Goal: Task Accomplishment & Management: Manage account settings

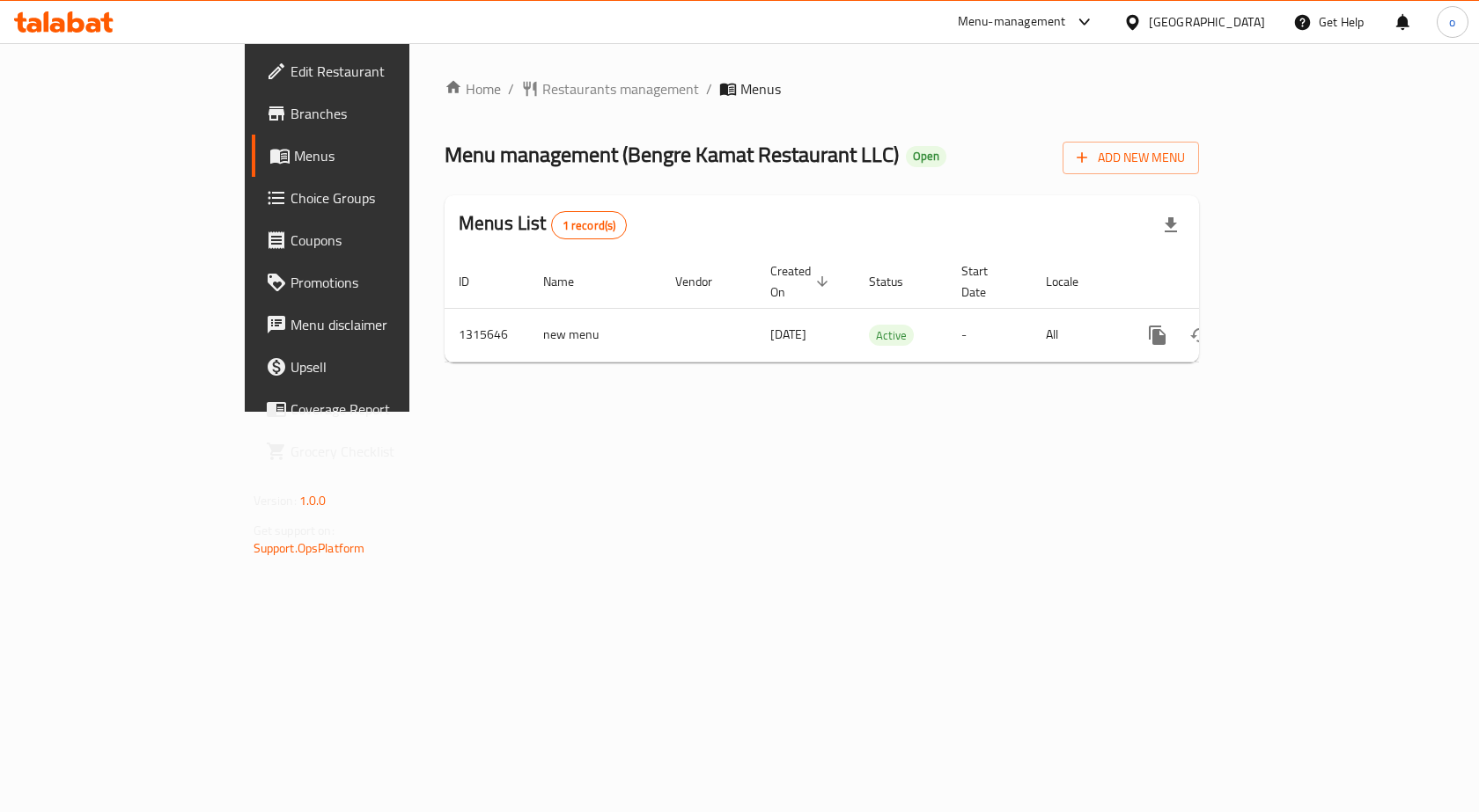
click at [1202, 24] on div "[GEOGRAPHIC_DATA]" at bounding box center [1206, 21] width 116 height 20
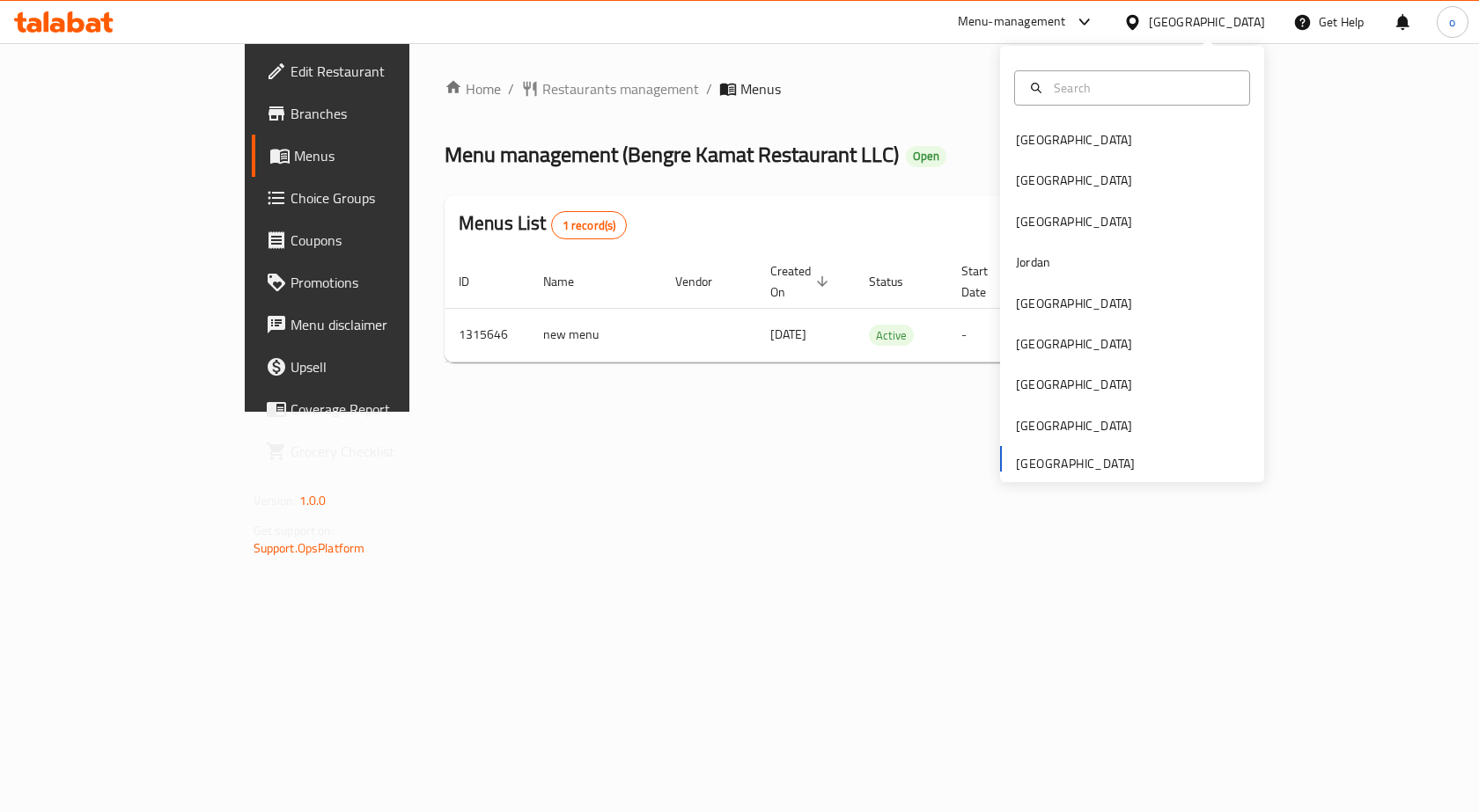
click at [1007, 460] on div "Bahrain Egypt Iraq Jordan Kuwait Oman Qatar Saudi Arabia United Arab Emirates" at bounding box center [1132, 300] width 264 height 362
click at [1050, 472] on div "Bahrain Egypt Iraq Jordan Kuwait Oman Qatar Saudi Arabia United Arab Emirates" at bounding box center [1132, 263] width 264 height 436
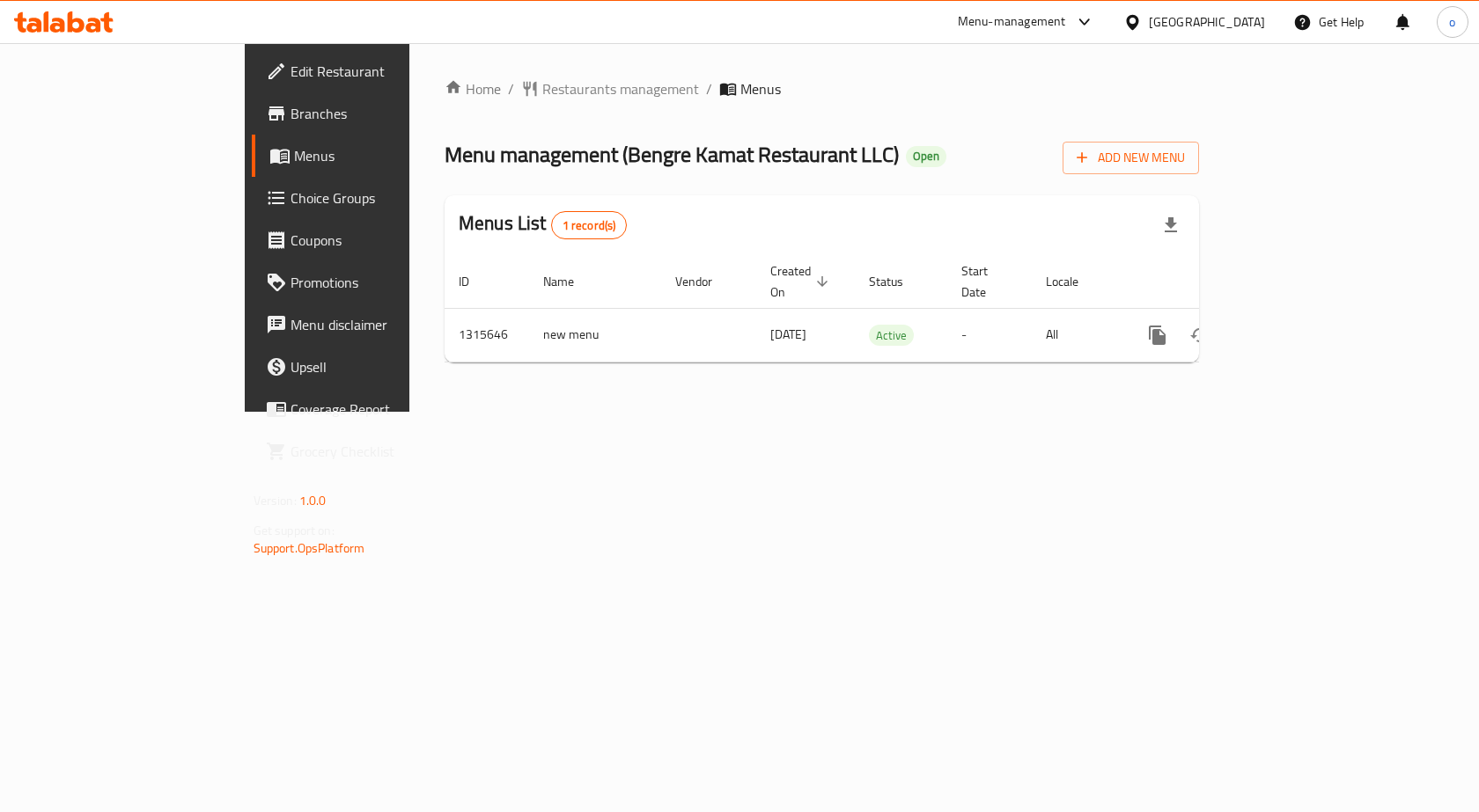
click at [916, 412] on div "Home / Restaurants management / Menus Menu management ( Bengre [PERSON_NAME] Re…" at bounding box center [821, 227] width 825 height 368
click at [252, 144] on link "Menus" at bounding box center [372, 155] width 240 height 42
click at [1179, 24] on div "[GEOGRAPHIC_DATA]" at bounding box center [1206, 21] width 116 height 20
click at [1234, 64] on div "Home / Restaurants management / Menus Menu management ( Bengre Kamat Restaurant…" at bounding box center [821, 227] width 825 height 368
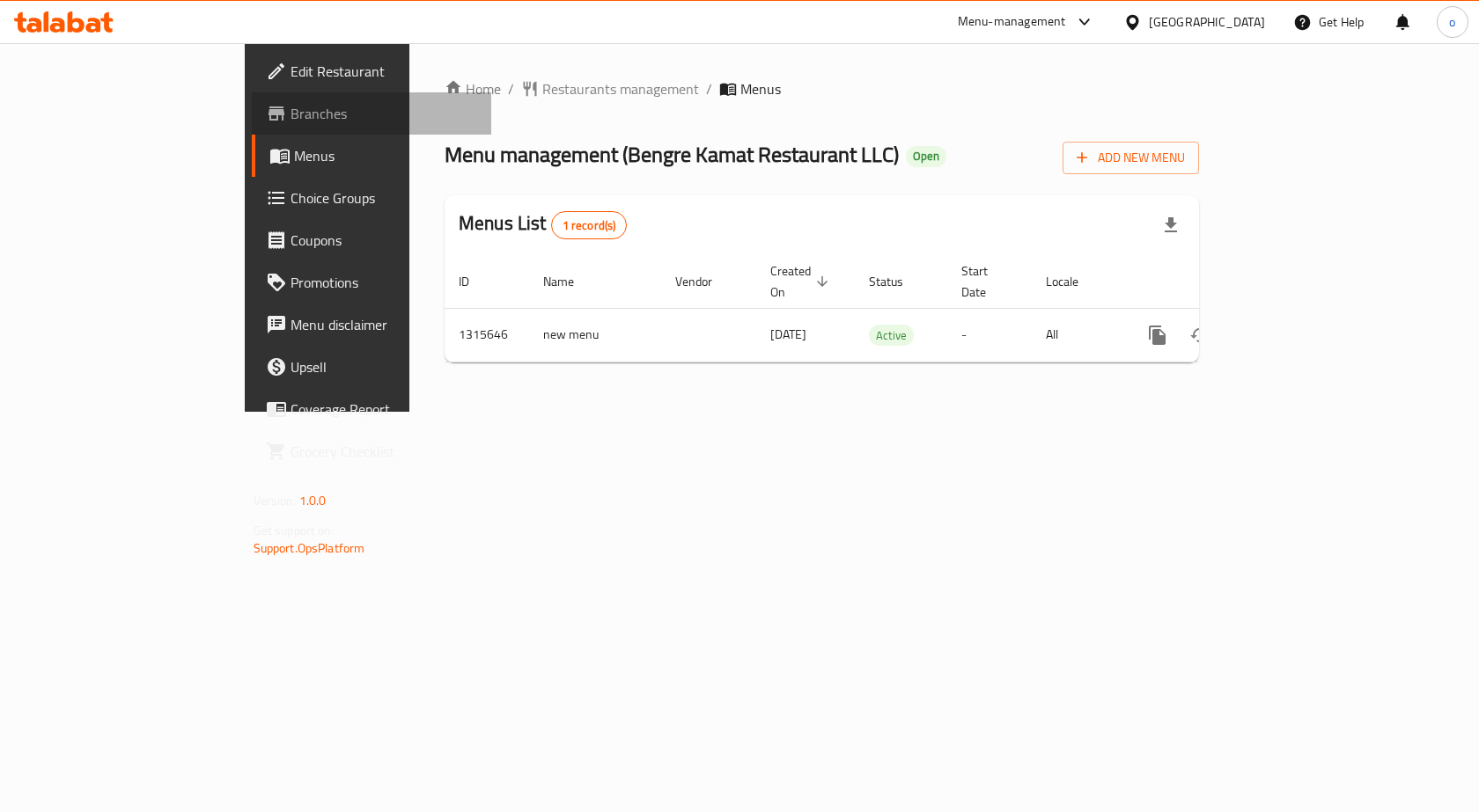
click at [252, 97] on link "Branches" at bounding box center [372, 113] width 240 height 42
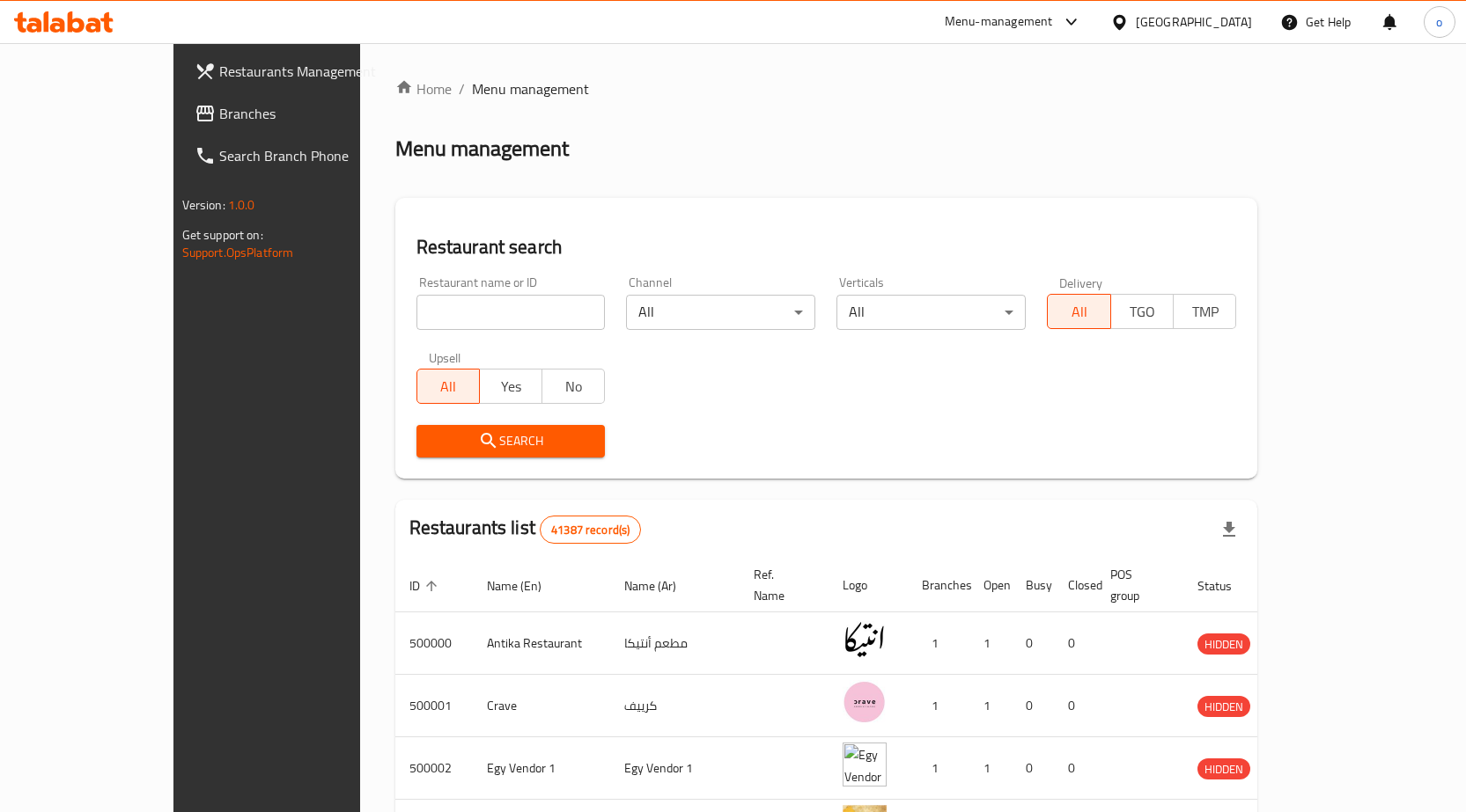
click at [1223, 16] on div "[GEOGRAPHIC_DATA]" at bounding box center [1193, 21] width 116 height 20
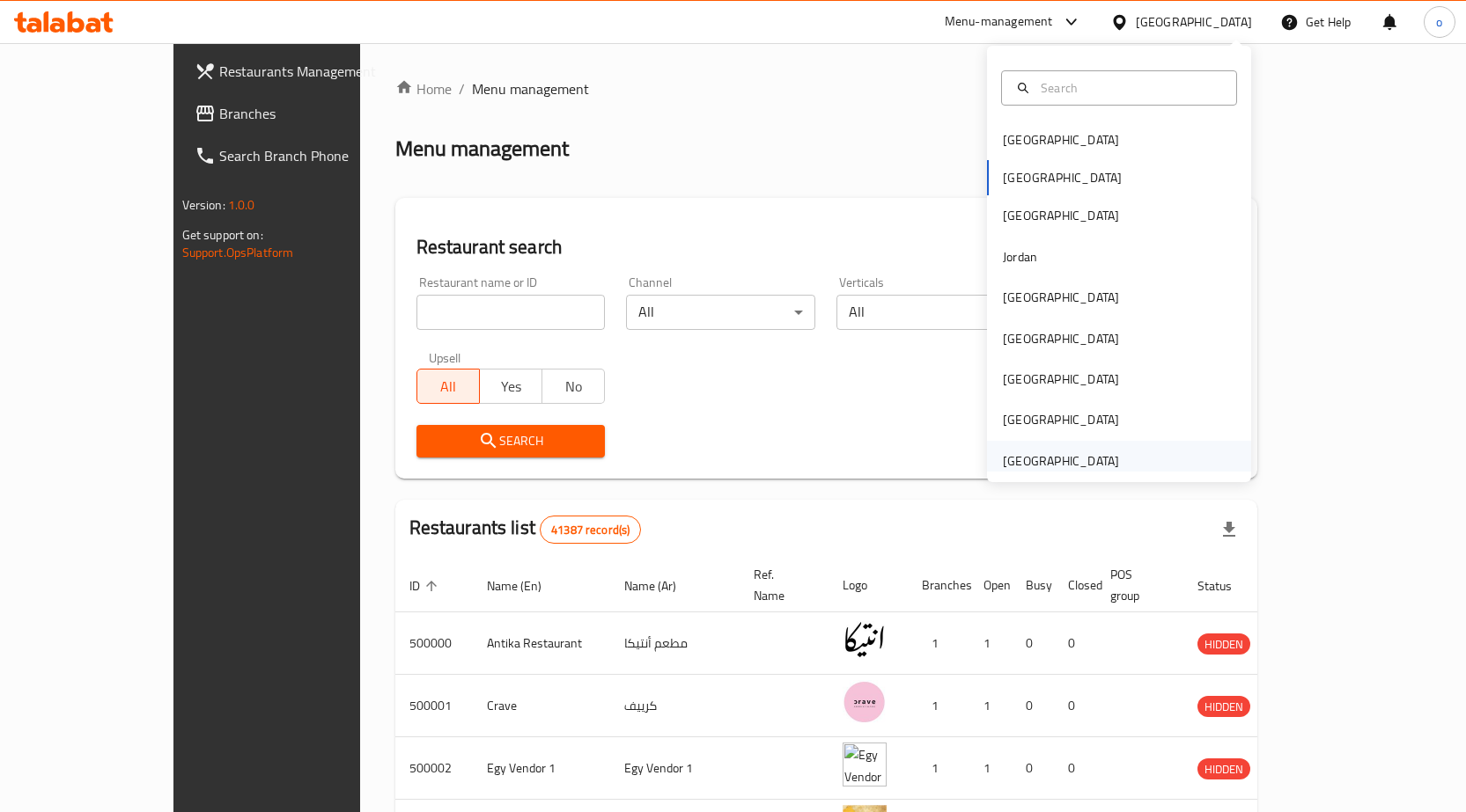
click at [1038, 460] on div "United Arab Emirates" at bounding box center [1060, 460] width 116 height 20
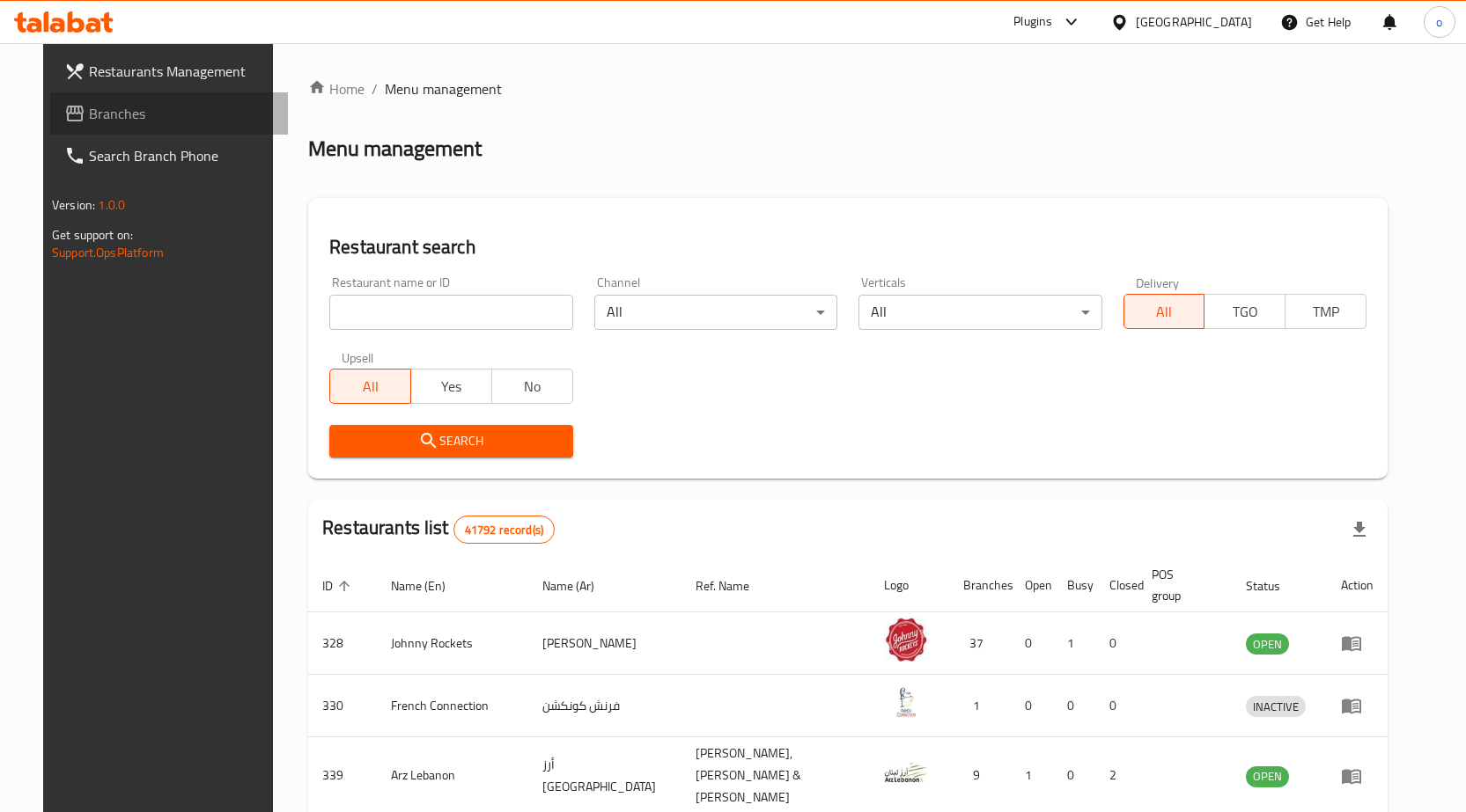
click at [99, 113] on span "Branches" at bounding box center [181, 113] width 185 height 21
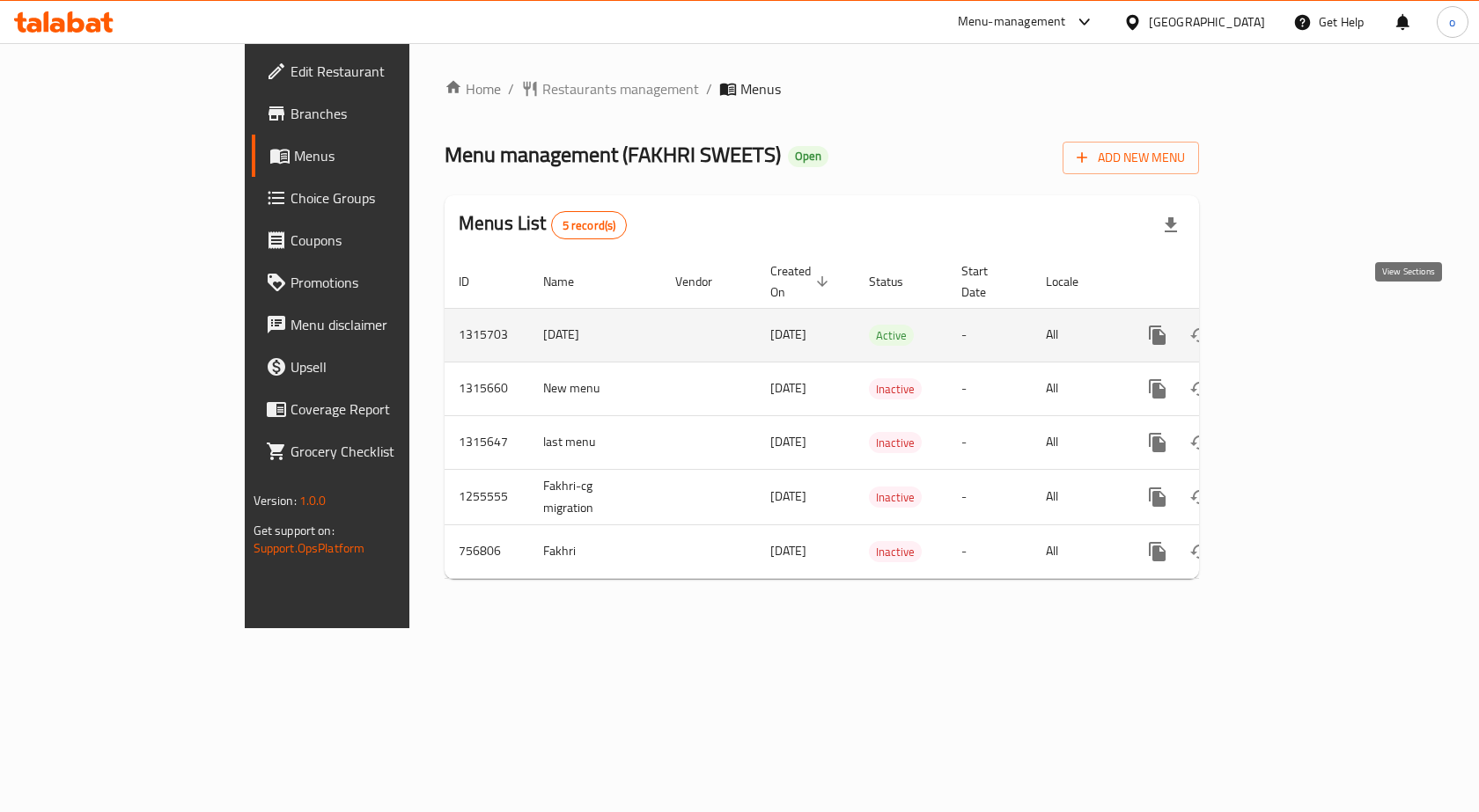
click at [1305, 314] on link "enhanced table" at bounding box center [1284, 335] width 42 height 42
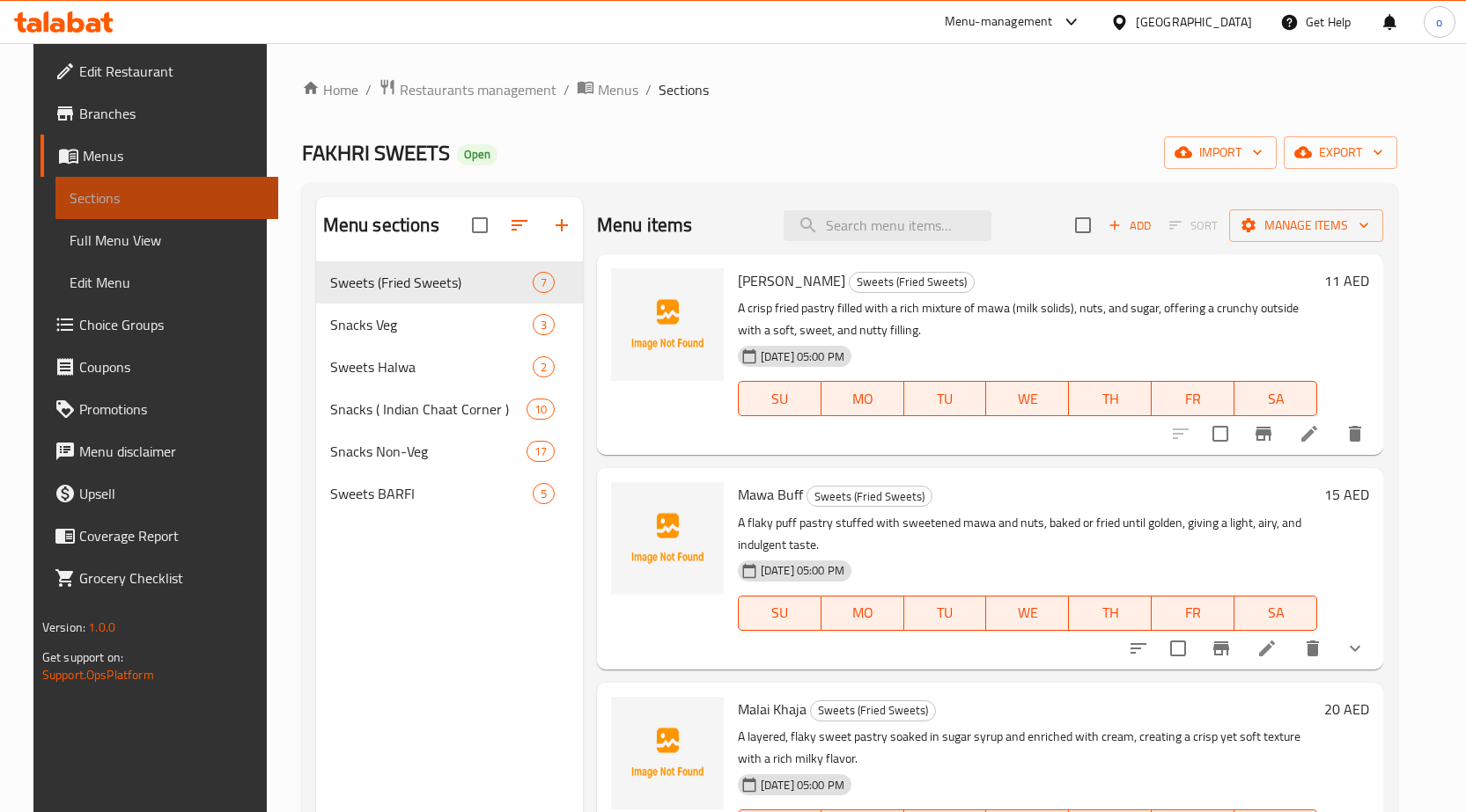
click at [172, 185] on link "Sections" at bounding box center [167, 197] width 222 height 42
click at [172, 186] on link "Sections" at bounding box center [167, 197] width 222 height 42
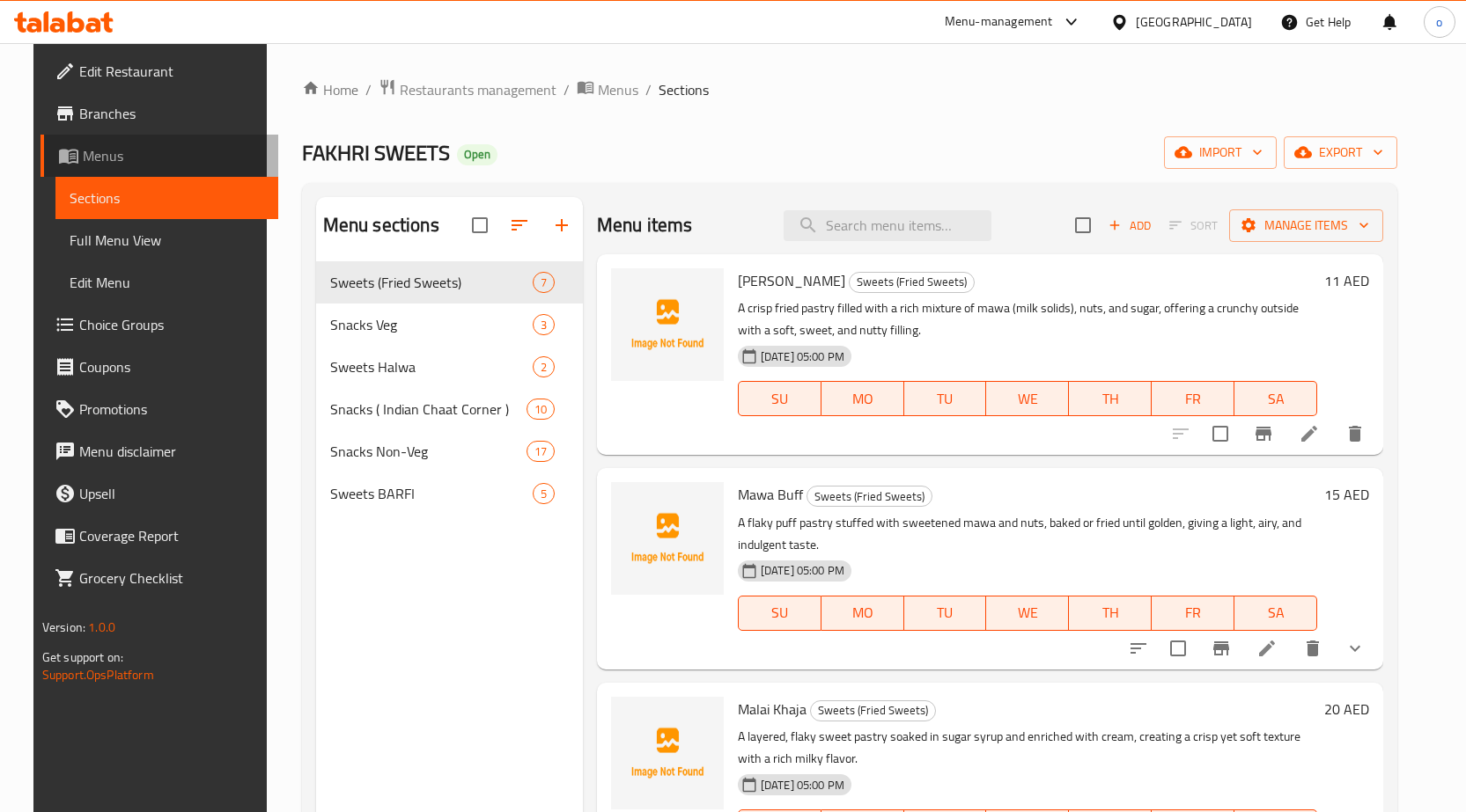
click at [123, 141] on link "Menus" at bounding box center [159, 155] width 237 height 42
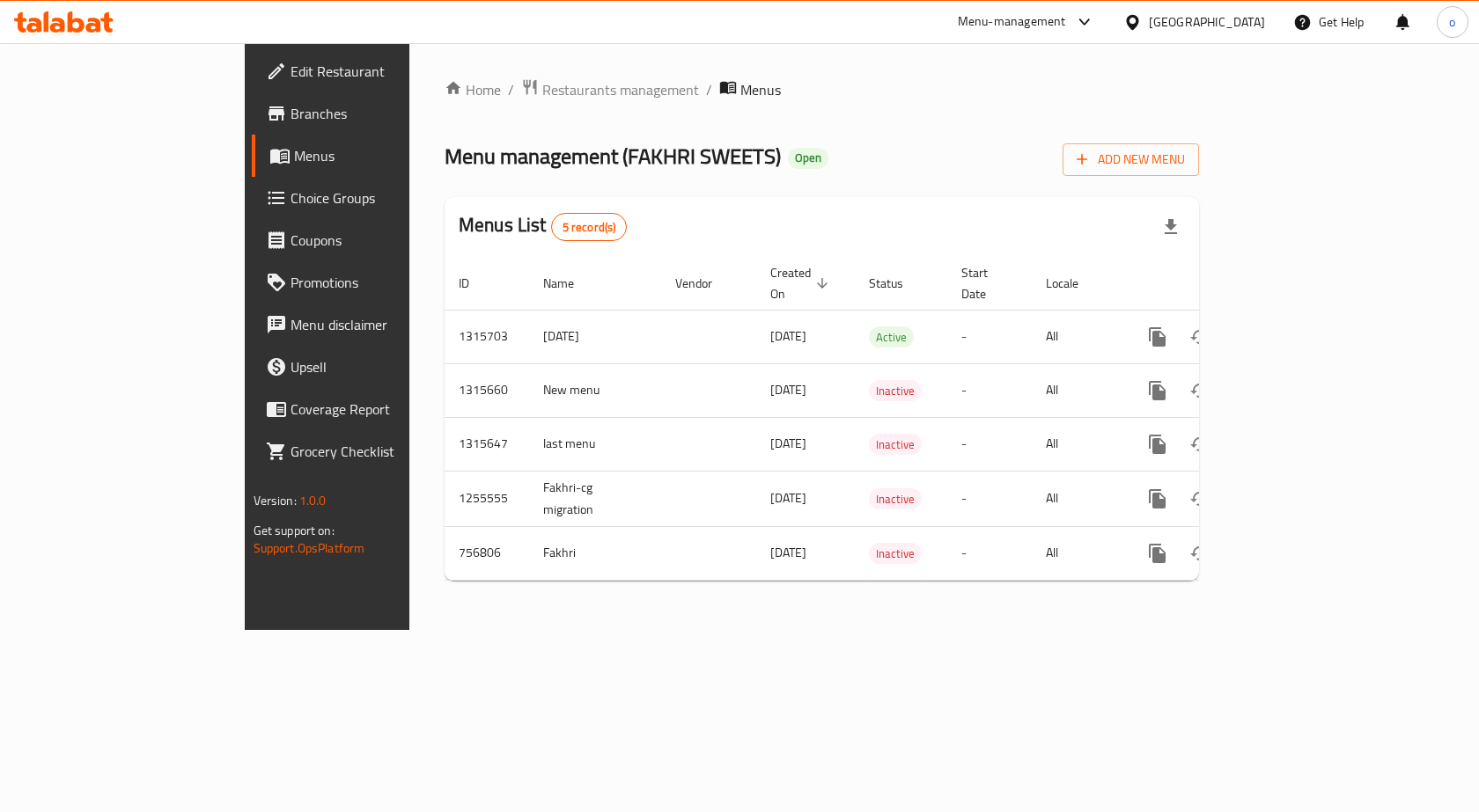
click at [290, 103] on span "Branches" at bounding box center [384, 113] width 188 height 21
